Goal: Ask a question

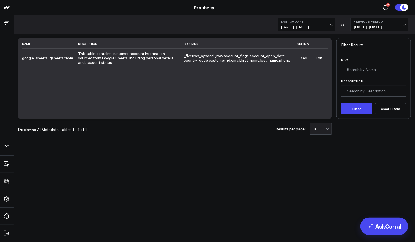
click at [318, 57] on link "Edit" at bounding box center [318, 57] width 7 height 5
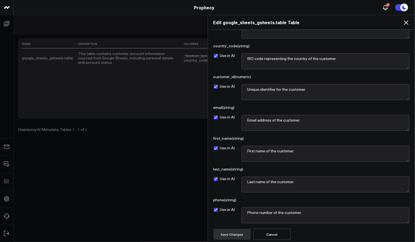
scroll to position [163, 0]
click at [406, 24] on icon at bounding box center [405, 22] width 7 height 7
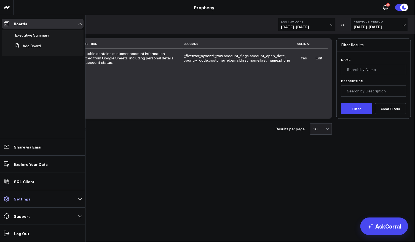
click at [34, 197] on link "Settings" at bounding box center [43, 199] width 82 height 10
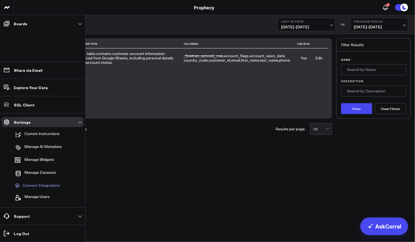
click at [31, 184] on span "Connect Integrations" at bounding box center [41, 185] width 37 height 5
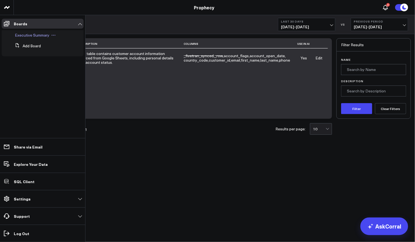
click at [26, 36] on span "Executive Summary" at bounding box center [32, 35] width 34 height 5
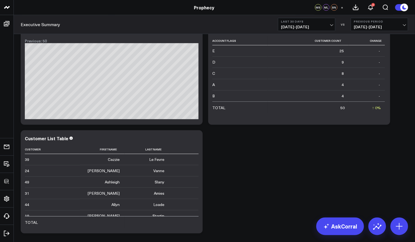
scroll to position [264, 0]
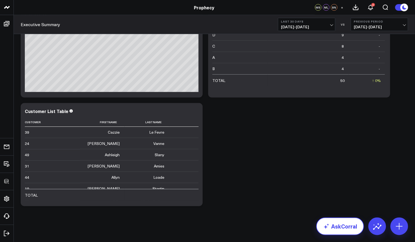
click at [348, 226] on link "AskCorral" at bounding box center [340, 227] width 48 height 18
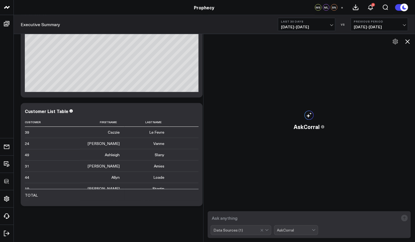
click at [296, 234] on div "AskCorral" at bounding box center [294, 230] width 35 height 9
click at [240, 233] on div "Data Sources ( 1 )" at bounding box center [227, 230] width 29 height 4
click at [407, 42] on icon at bounding box center [407, 41] width 7 height 7
